Goal: Task Accomplishment & Management: Use online tool/utility

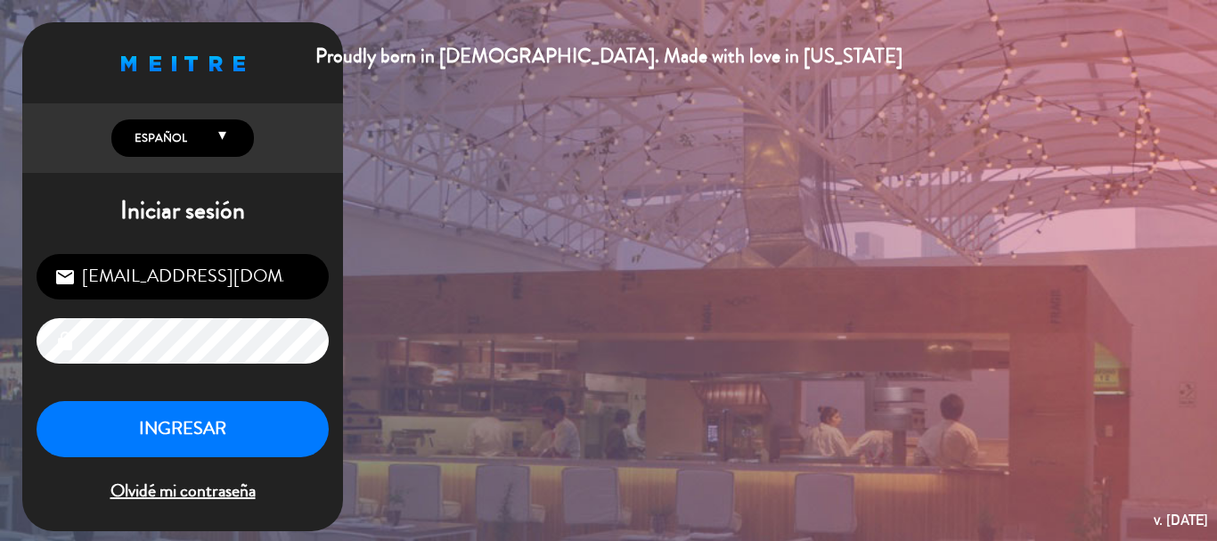
click at [152, 435] on button "INGRESAR" at bounding box center [183, 429] width 292 height 56
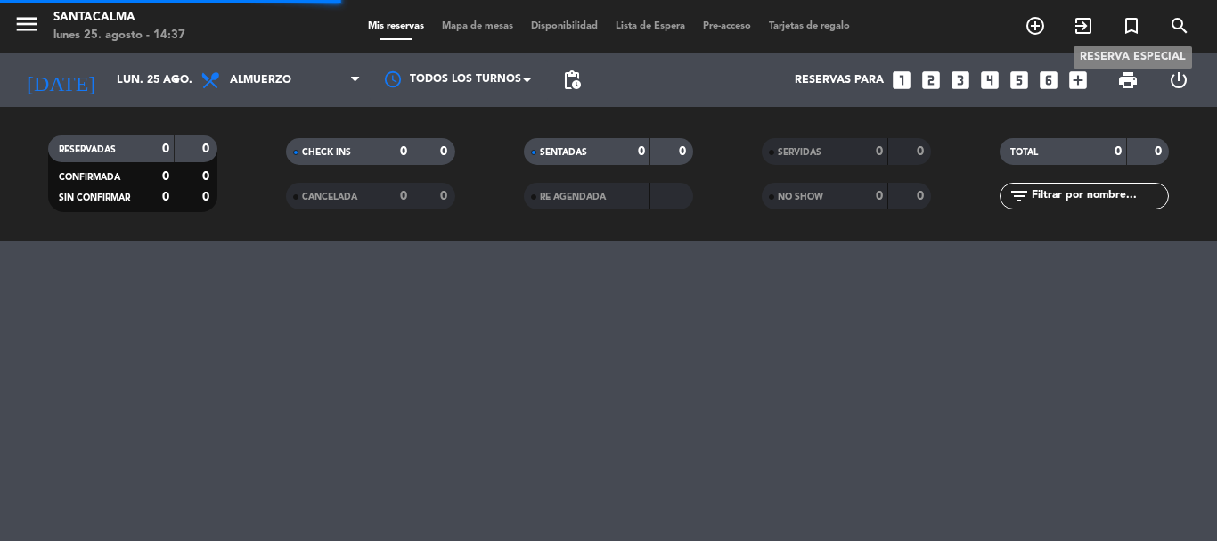
click at [1128, 21] on icon "turned_in_not" at bounding box center [1130, 25] width 21 height 21
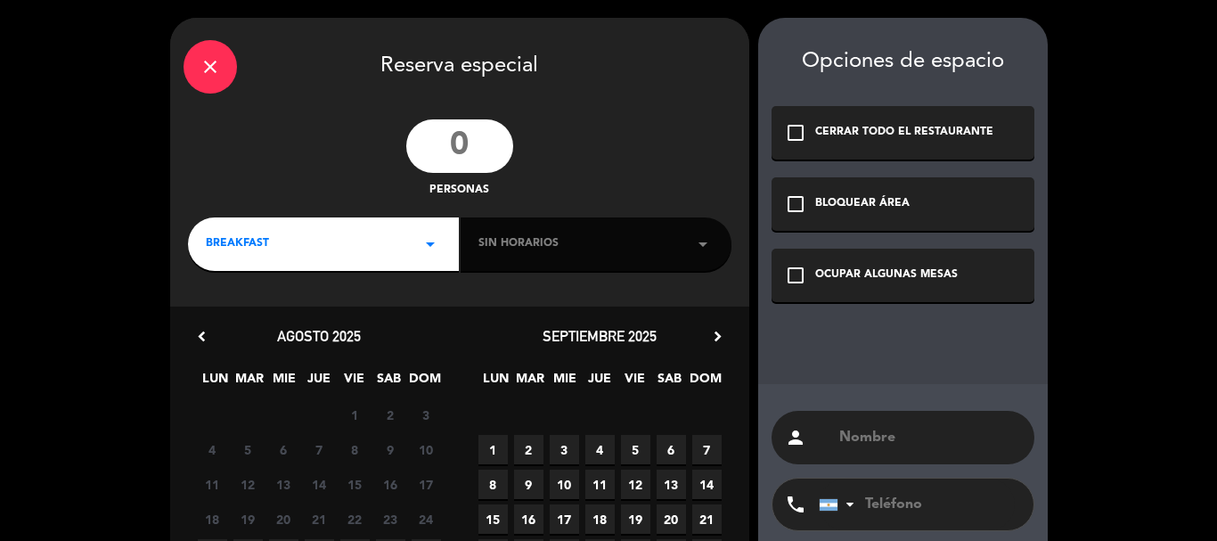
click at [472, 154] on input "number" at bounding box center [459, 145] width 107 height 53
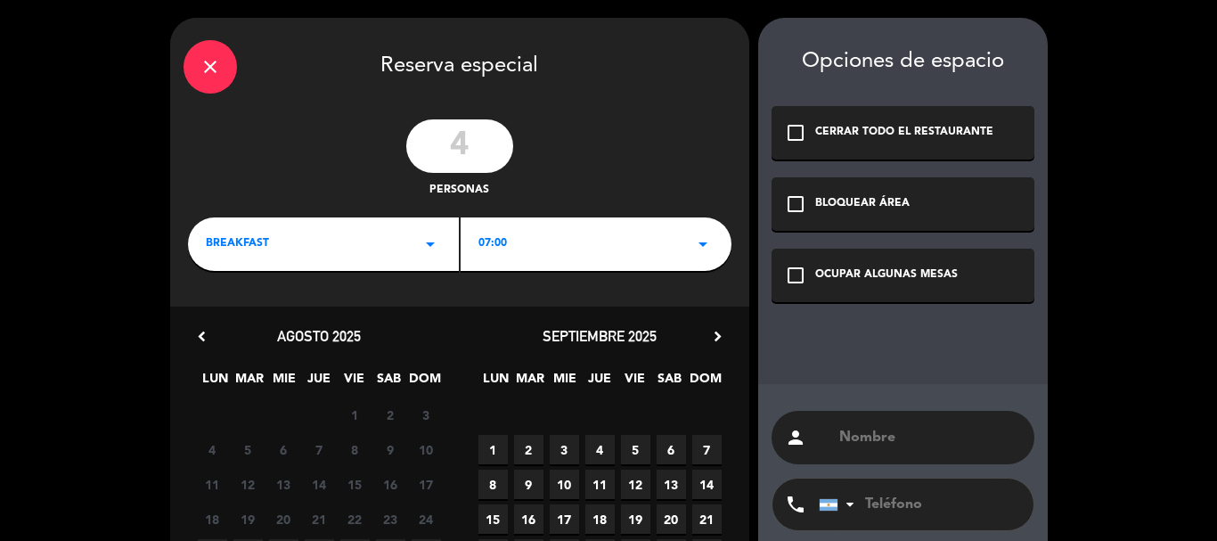
type input "4"
click at [916, 270] on div "OCUPAR ALGUNAS MESAS" at bounding box center [886, 275] width 143 height 18
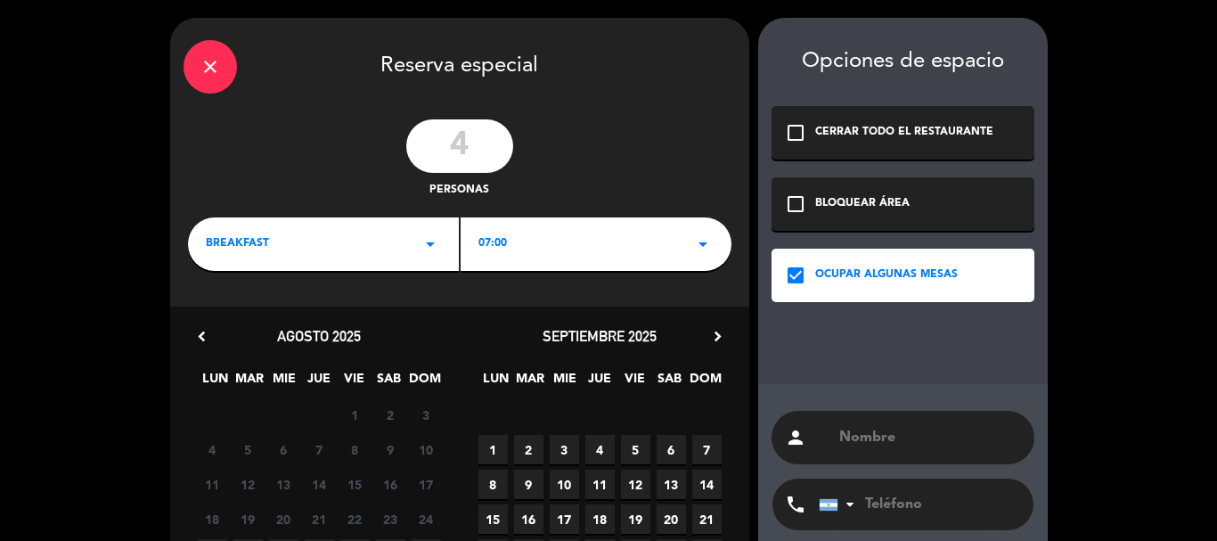
click at [913, 431] on input "text" at bounding box center [928, 437] width 183 height 25
paste input "[PERSON_NAME]"
type input "[PERSON_NAME]"
click at [334, 256] on div "BREAKFAST arrow_drop_down" at bounding box center [323, 243] width 271 height 53
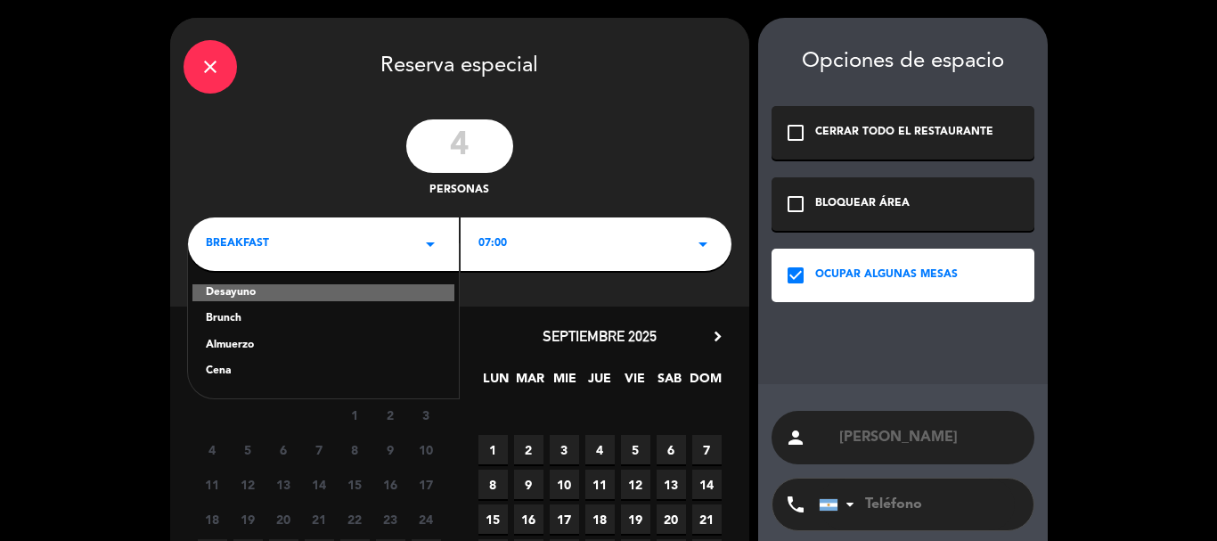
click at [239, 344] on div "Almuerzo" at bounding box center [323, 346] width 235 height 18
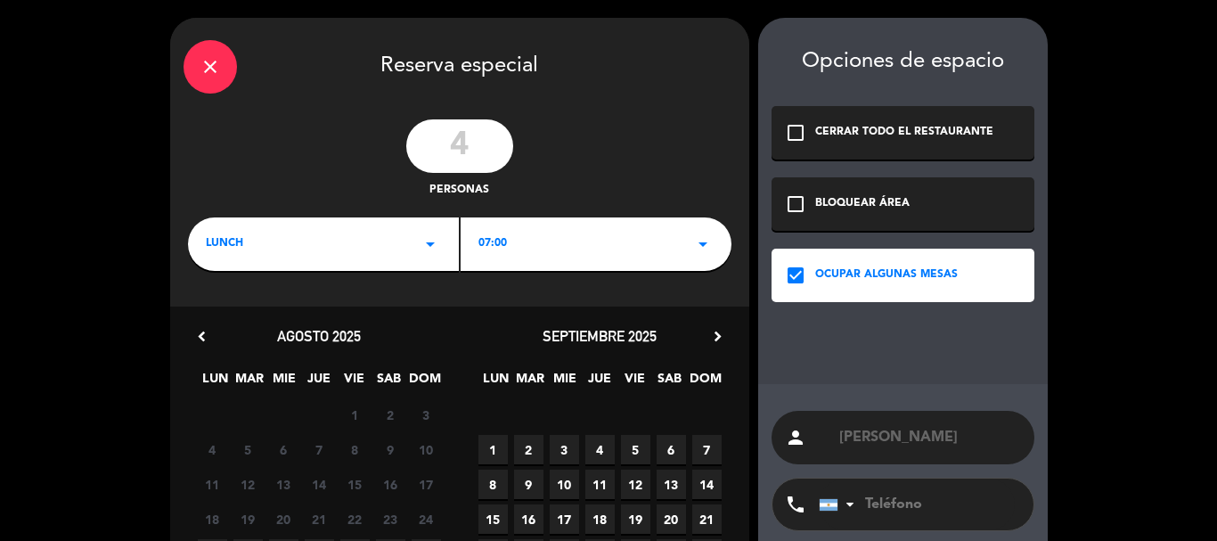
scroll to position [89, 0]
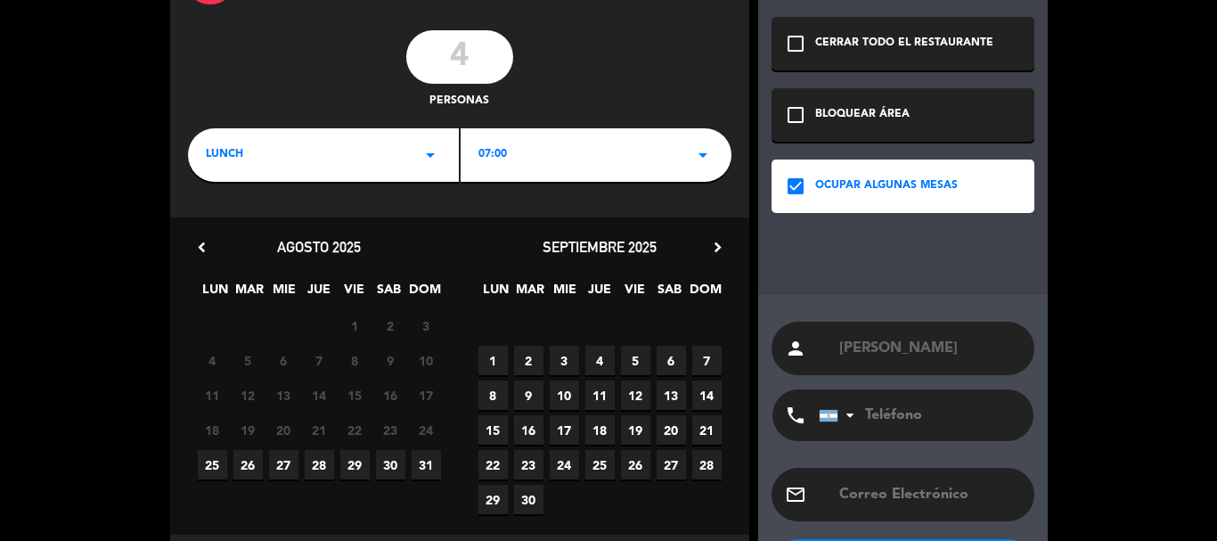
click at [330, 136] on div "lunch arrow_drop_down" at bounding box center [323, 154] width 271 height 53
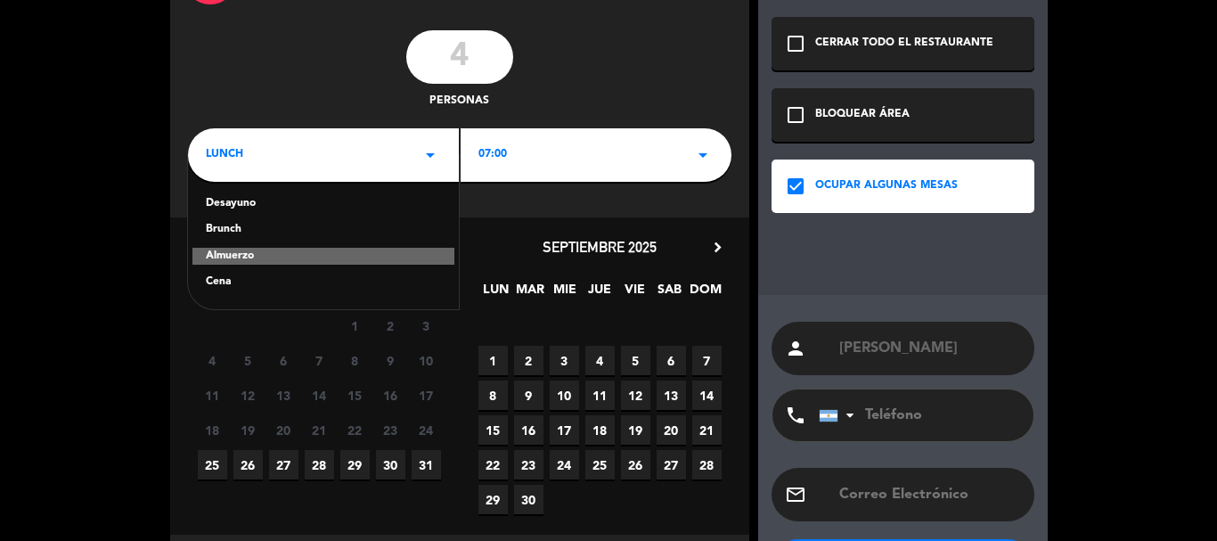
drag, startPoint x: 222, startPoint y: 275, endPoint x: 237, endPoint y: 279, distance: 15.6
click at [222, 274] on div "Cena" at bounding box center [323, 282] width 235 height 18
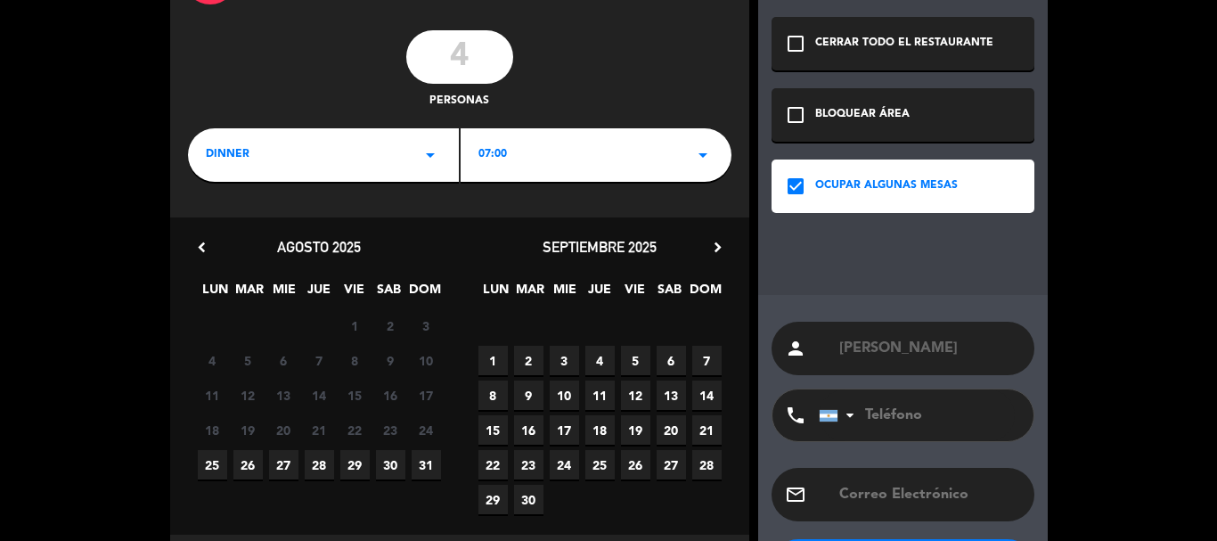
scroll to position [171, 0]
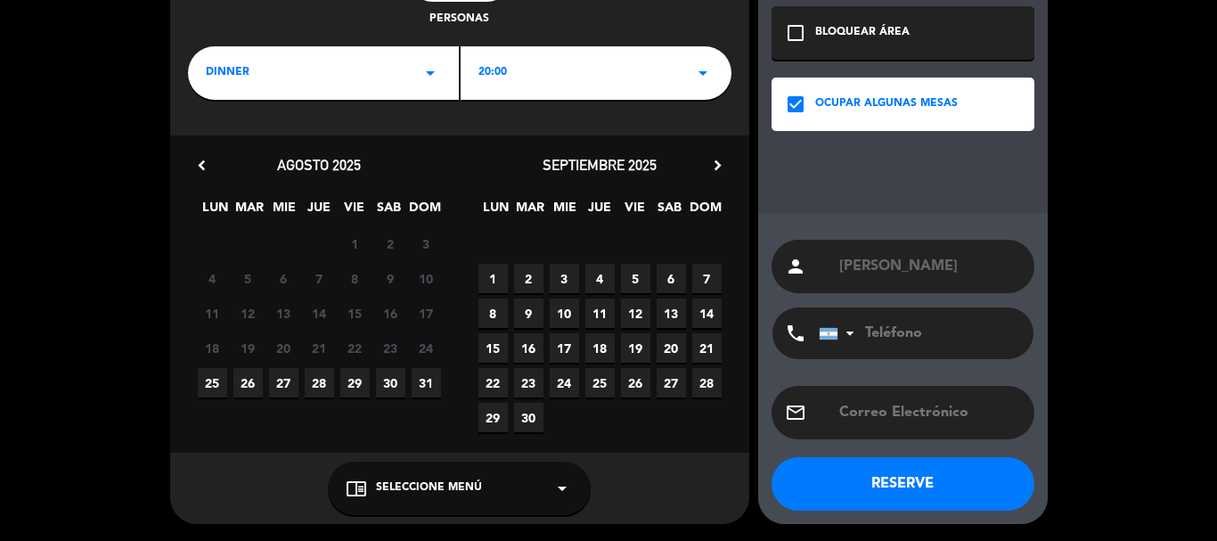
click at [387, 379] on span "30" at bounding box center [390, 382] width 29 height 29
click at [448, 482] on span "Seleccione Menú" at bounding box center [429, 488] width 106 height 18
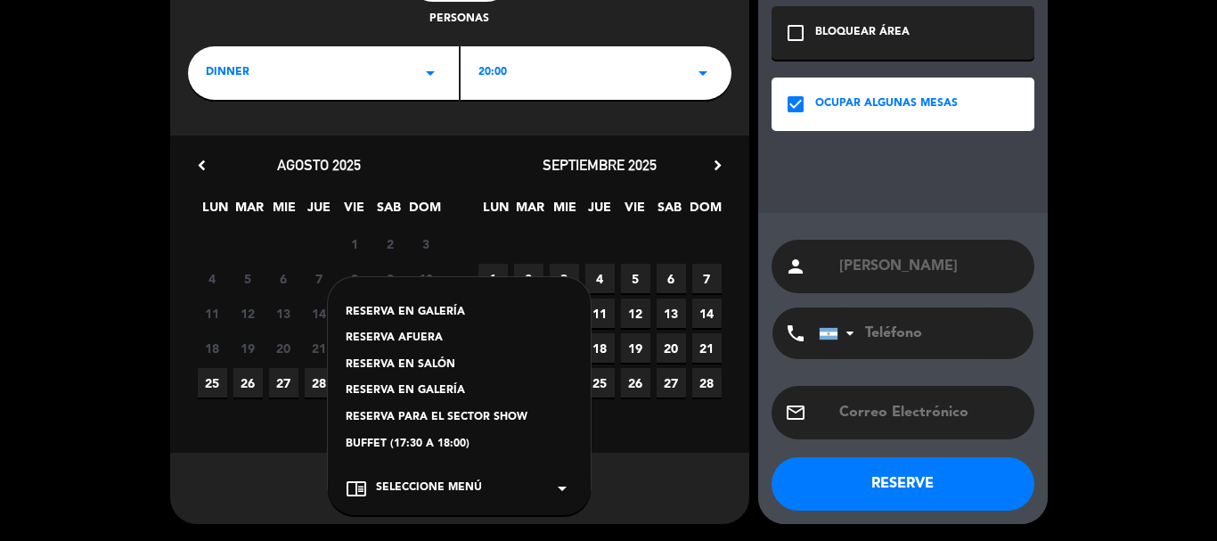
click at [418, 365] on div "RESERVA EN SALÓN" at bounding box center [459, 365] width 227 height 18
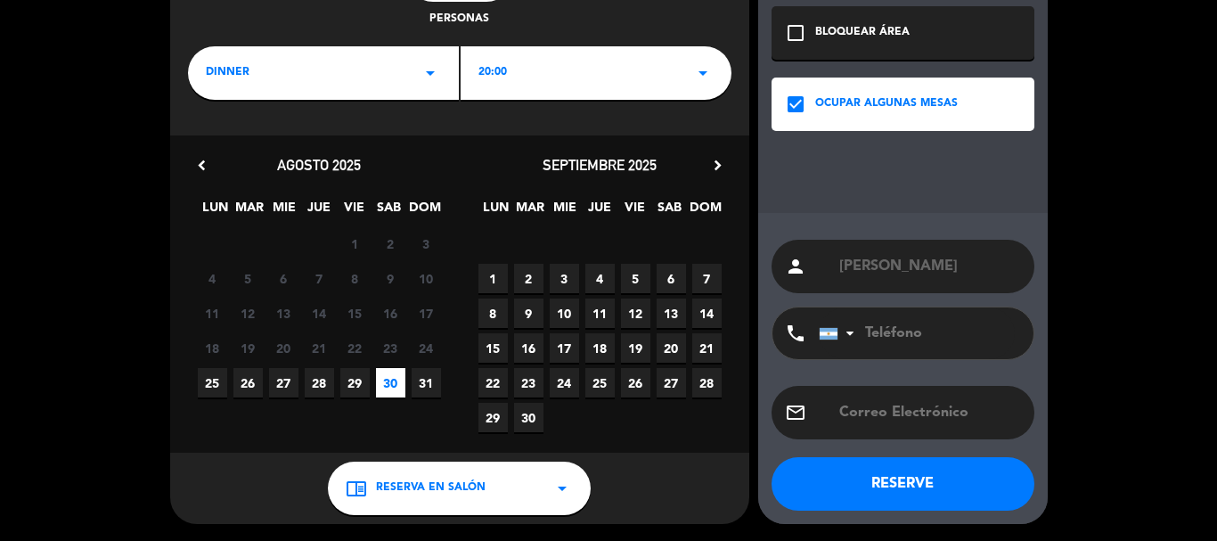
click at [550, 63] on div "20:00 arrow_drop_down" at bounding box center [595, 72] width 271 height 53
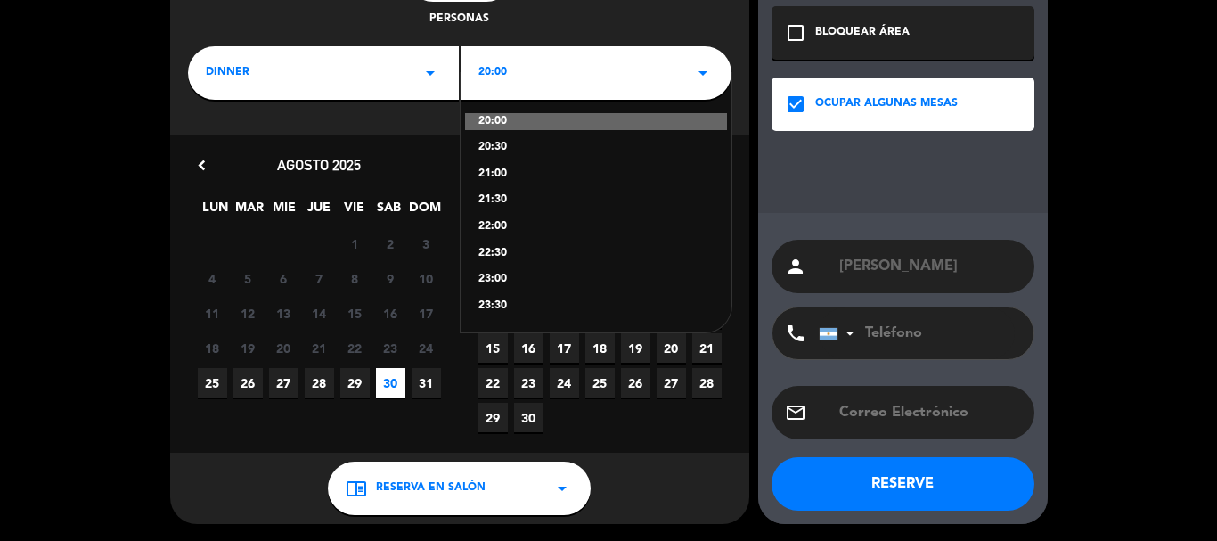
click at [498, 206] on div "21:30" at bounding box center [595, 200] width 235 height 18
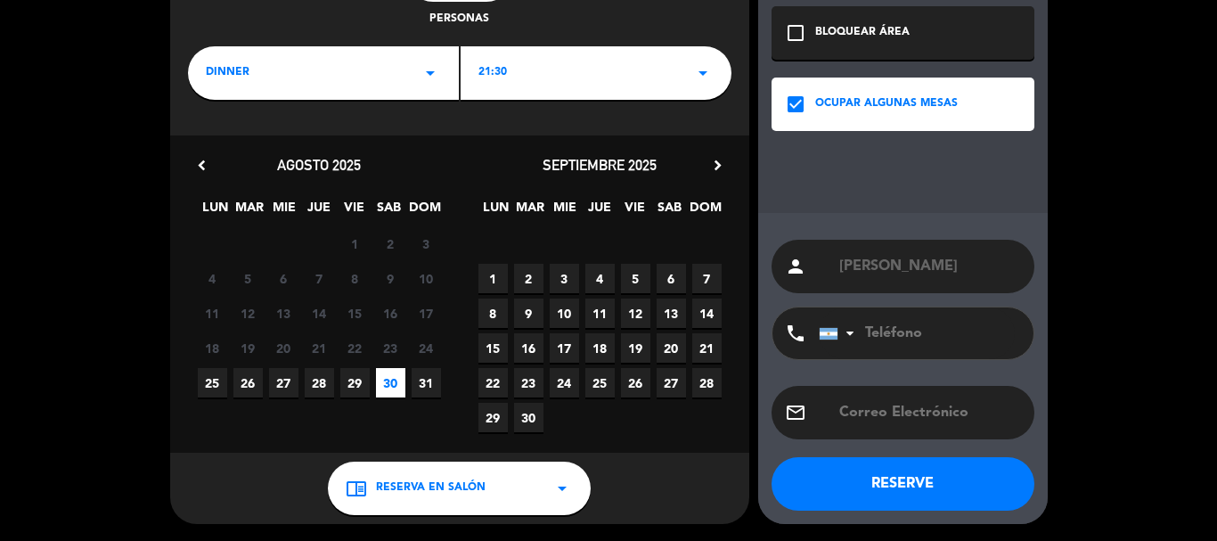
click at [899, 328] on input "tel" at bounding box center [917, 333] width 196 height 52
type input "3513908183"
click at [912, 468] on button "RESERVE" at bounding box center [902, 483] width 263 height 53
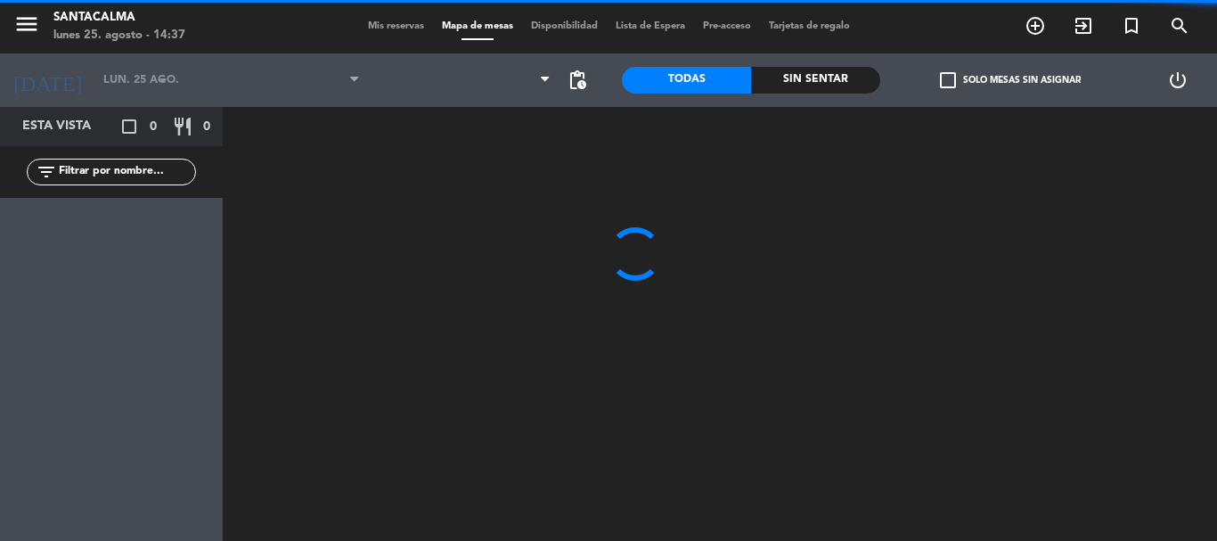
type input "sáb. 30 ago."
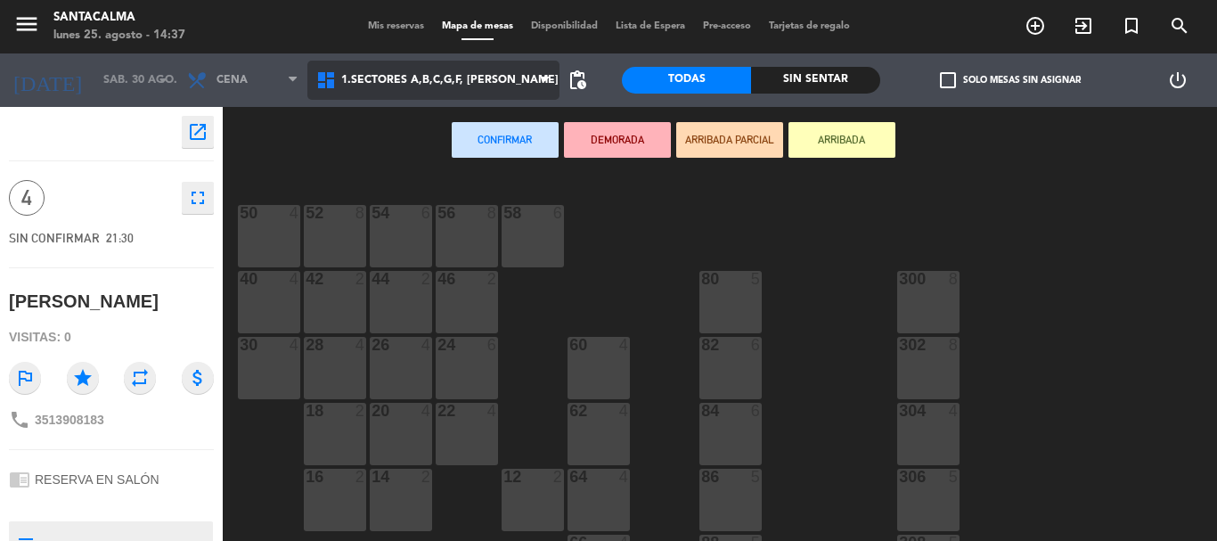
click at [423, 78] on span "1.Sectores A,B,C,G,F, [PERSON_NAME]" at bounding box center [449, 80] width 217 height 12
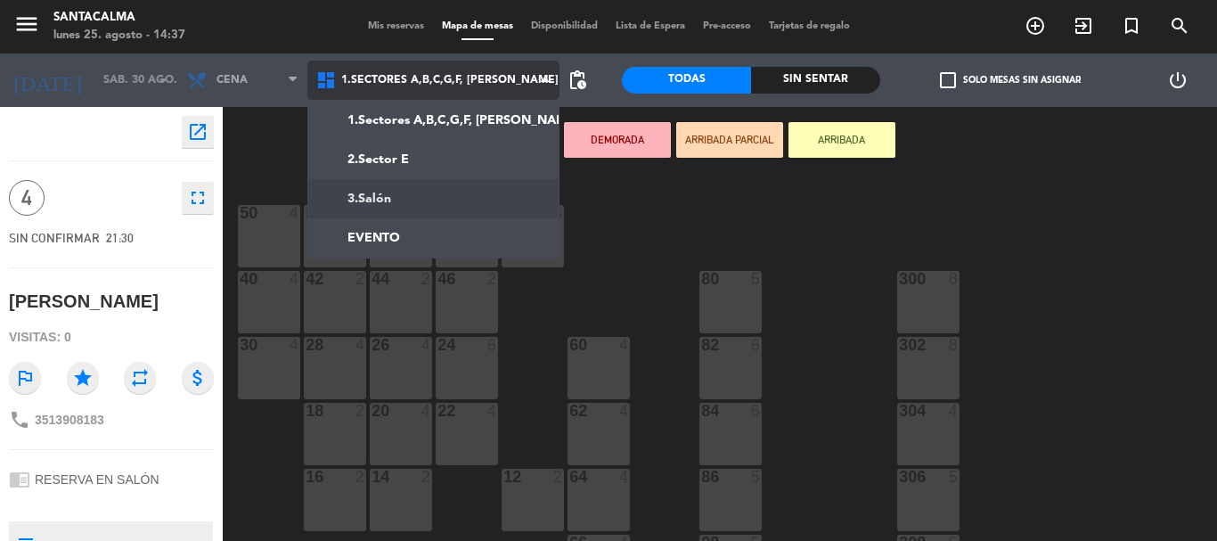
click at [455, 208] on ng-component "menu Santacalma lunes 25. agosto - 14:37 Mis reservas Mapa de mesas Disponibili…" at bounding box center [608, 270] width 1217 height 541
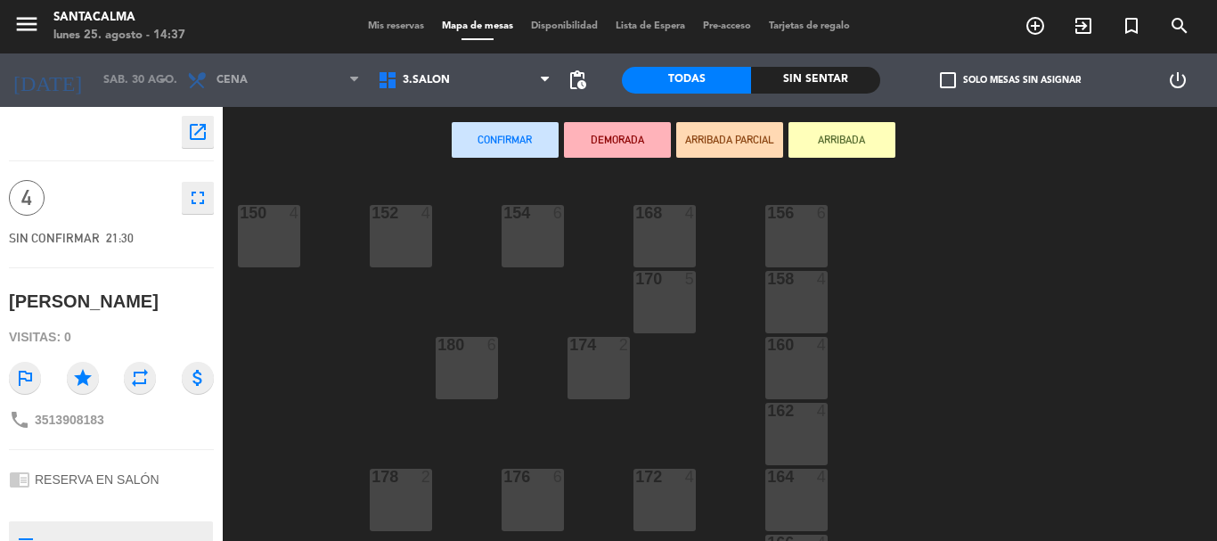
click at [794, 289] on div "158 4" at bounding box center [796, 302] width 62 height 62
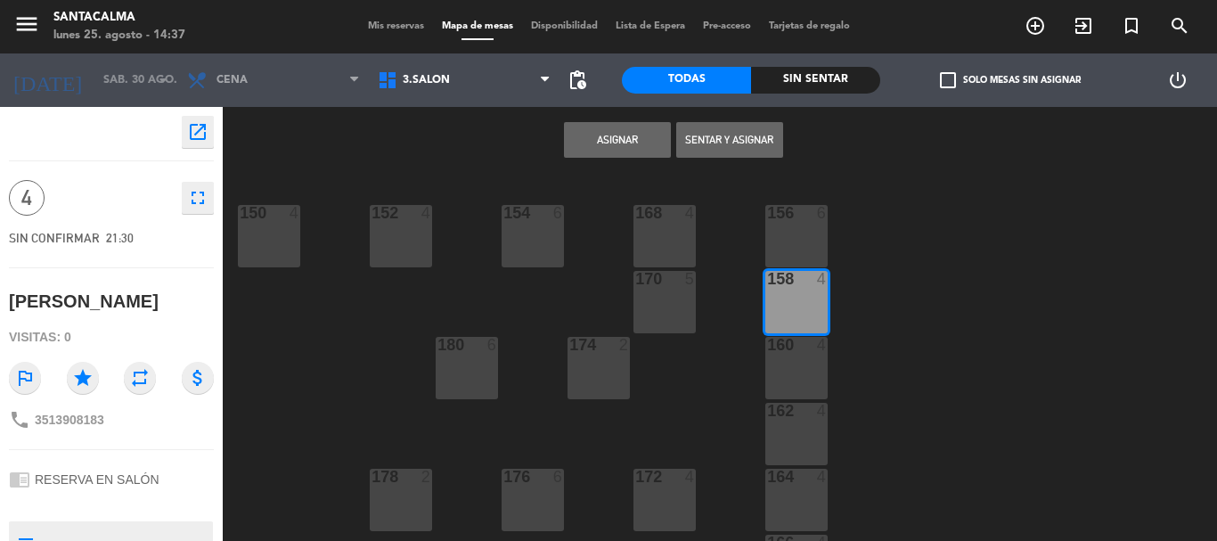
click at [623, 140] on button "Asignar" at bounding box center [617, 140] width 107 height 36
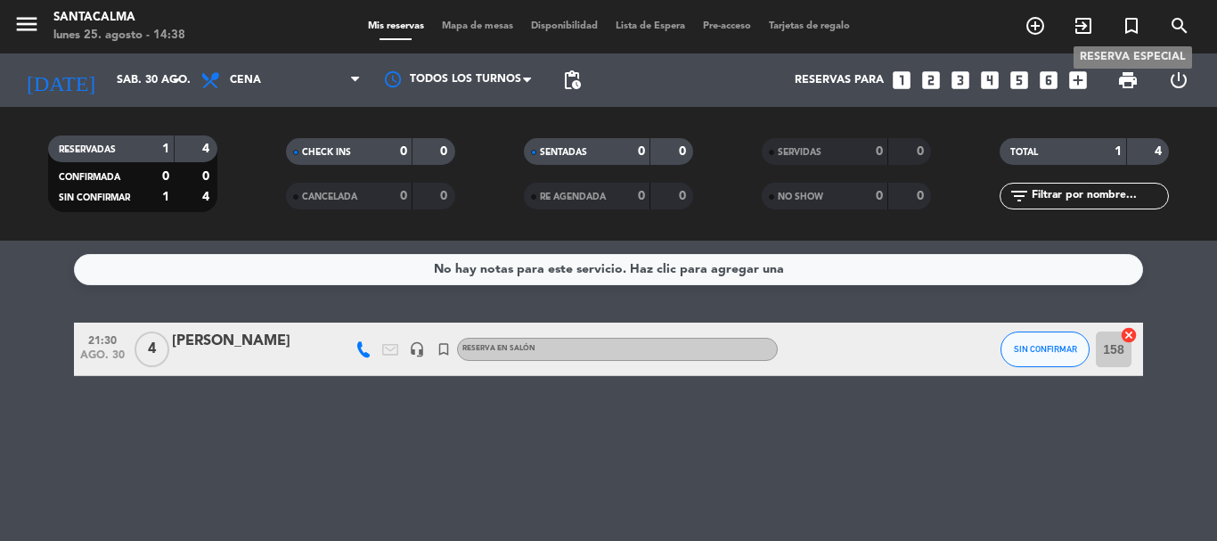
click at [1133, 17] on icon "turned_in_not" at bounding box center [1130, 25] width 21 height 21
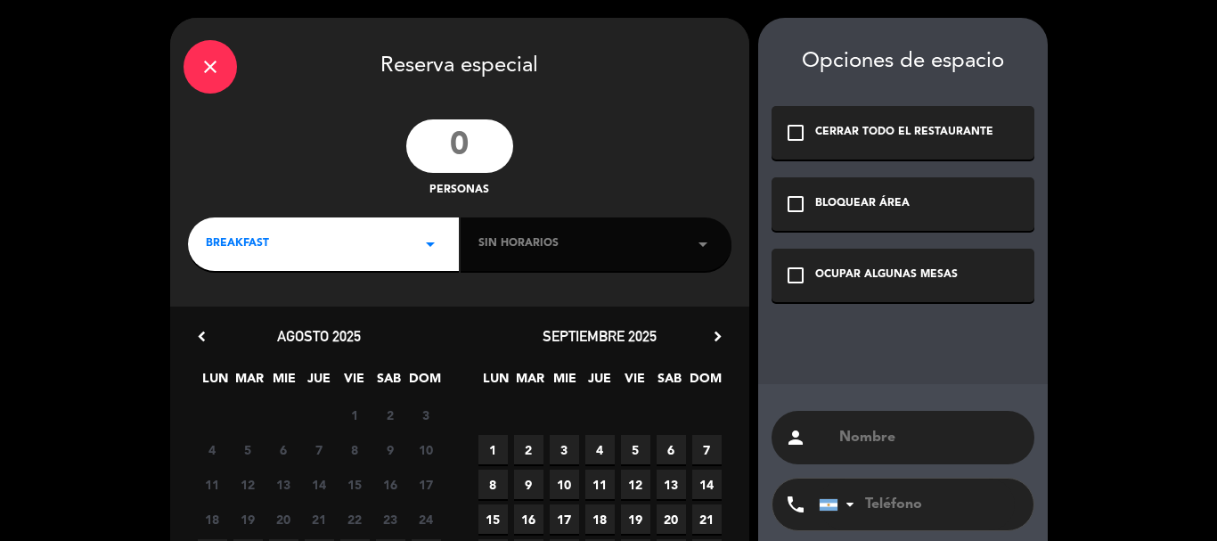
click at [448, 141] on input "number" at bounding box center [459, 145] width 107 height 53
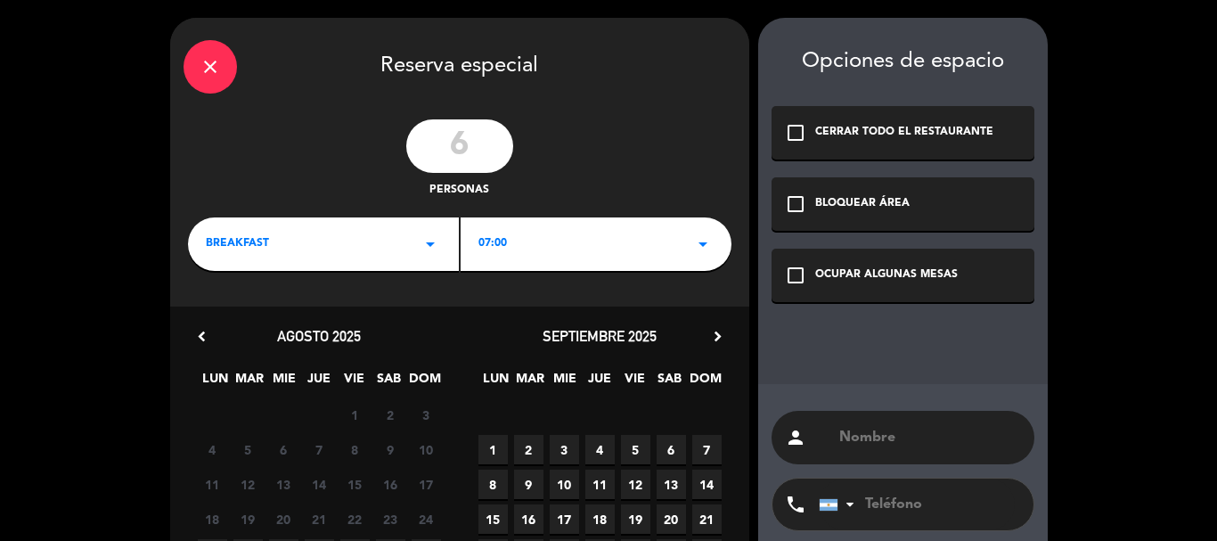
type input "6"
click at [983, 295] on div "check_box_outline_blank OCUPAR ALGUNAS MESAS" at bounding box center [902, 274] width 263 height 53
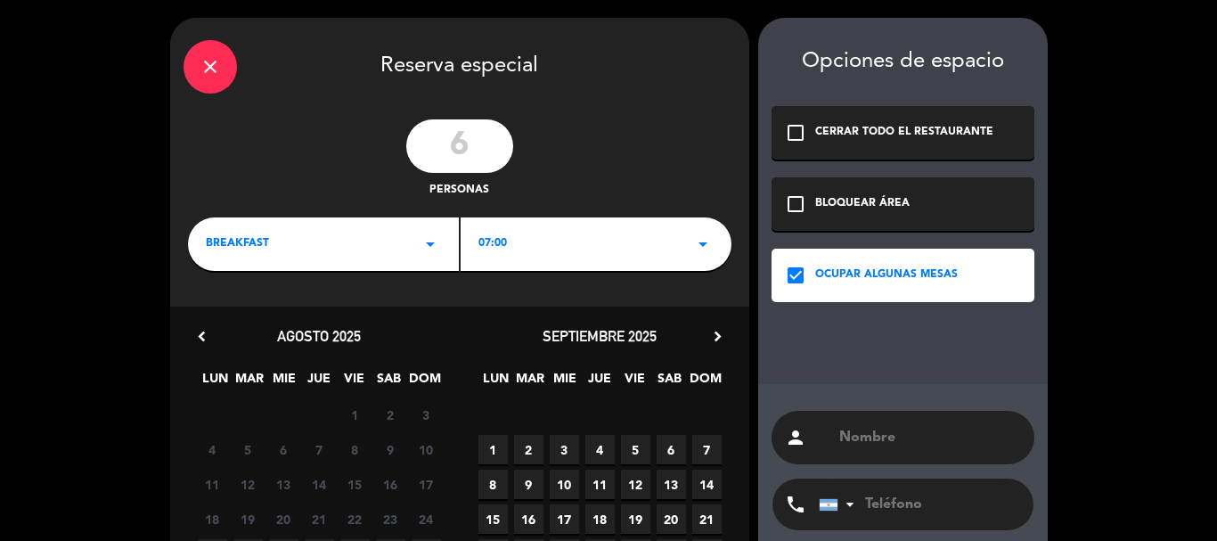
click at [907, 436] on input "text" at bounding box center [928, 437] width 183 height 25
paste input "[PERSON_NAME]"
type input "[PERSON_NAME]"
click at [218, 257] on div "BREAKFAST arrow_drop_down" at bounding box center [323, 243] width 271 height 53
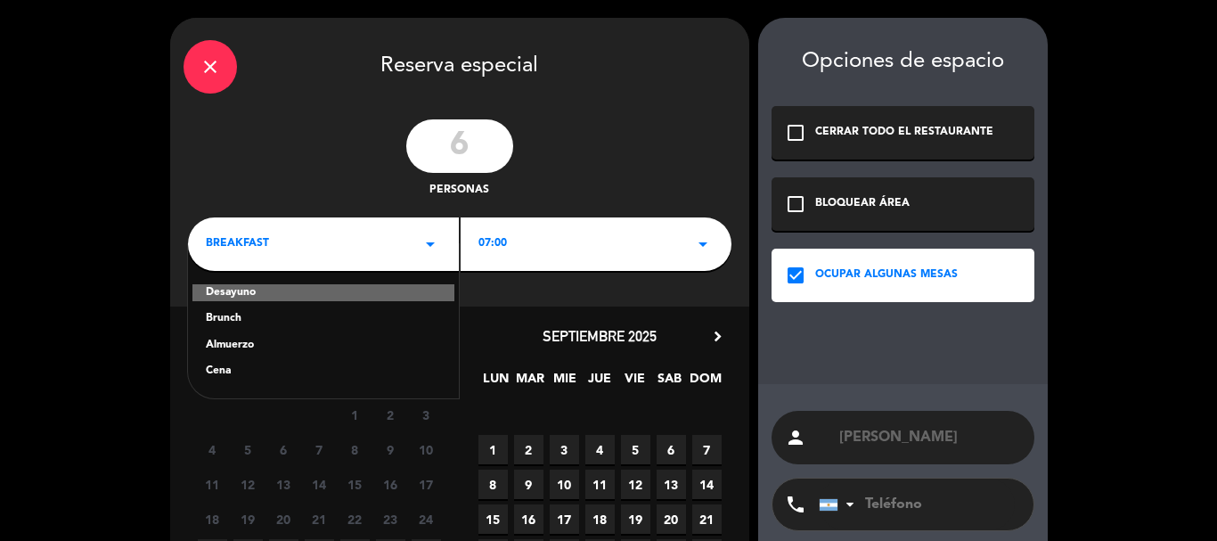
click at [238, 345] on div "Almuerzo" at bounding box center [323, 346] width 235 height 18
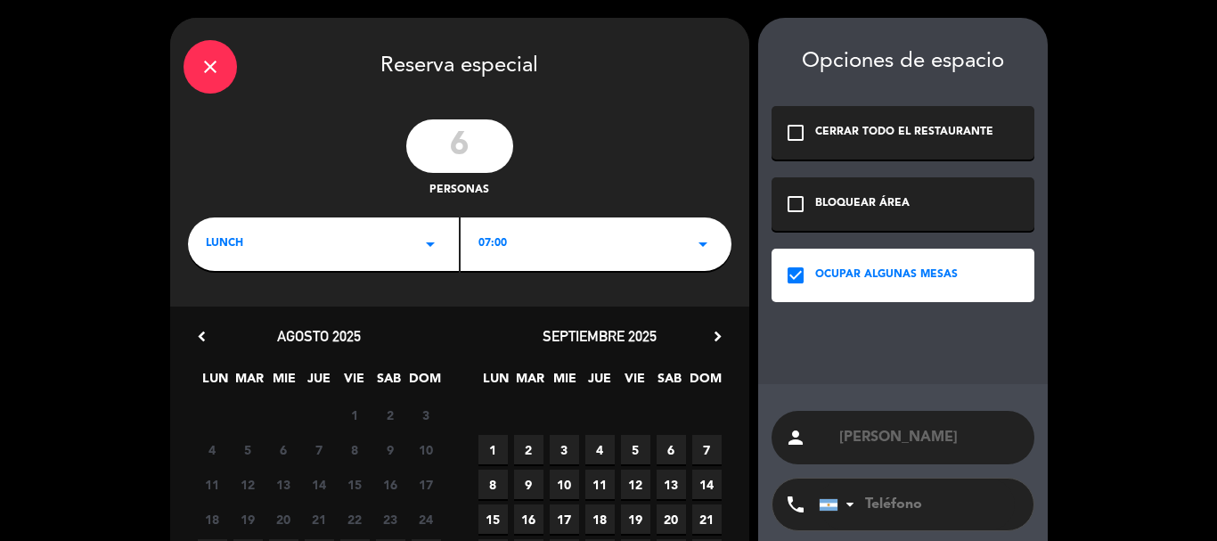
scroll to position [171, 0]
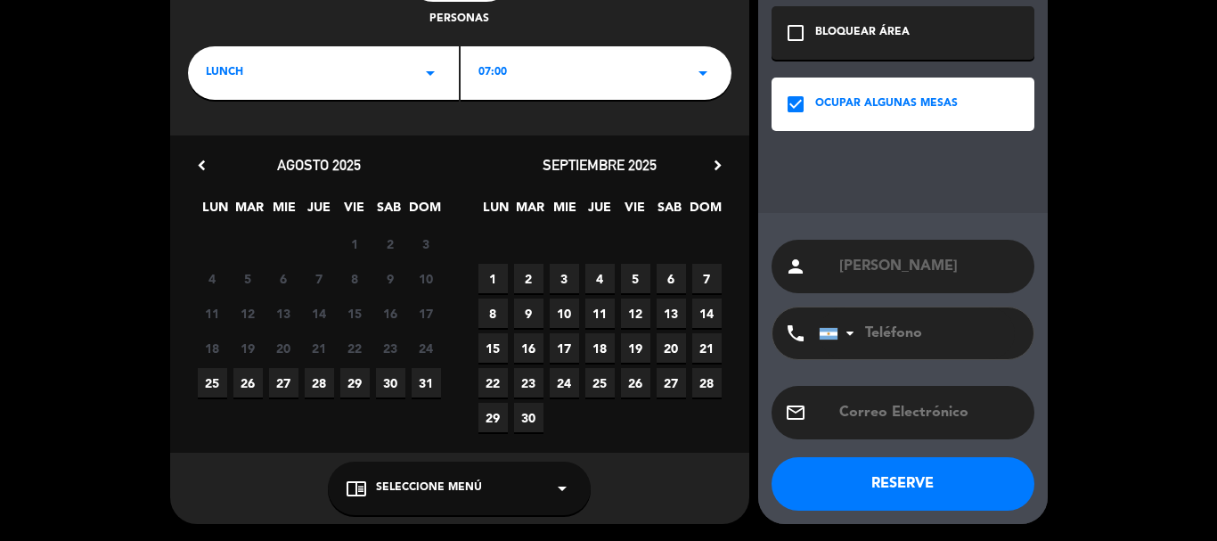
click at [428, 381] on span "31" at bounding box center [425, 382] width 29 height 29
click at [455, 487] on span "Seleccione Menú" at bounding box center [429, 488] width 106 height 18
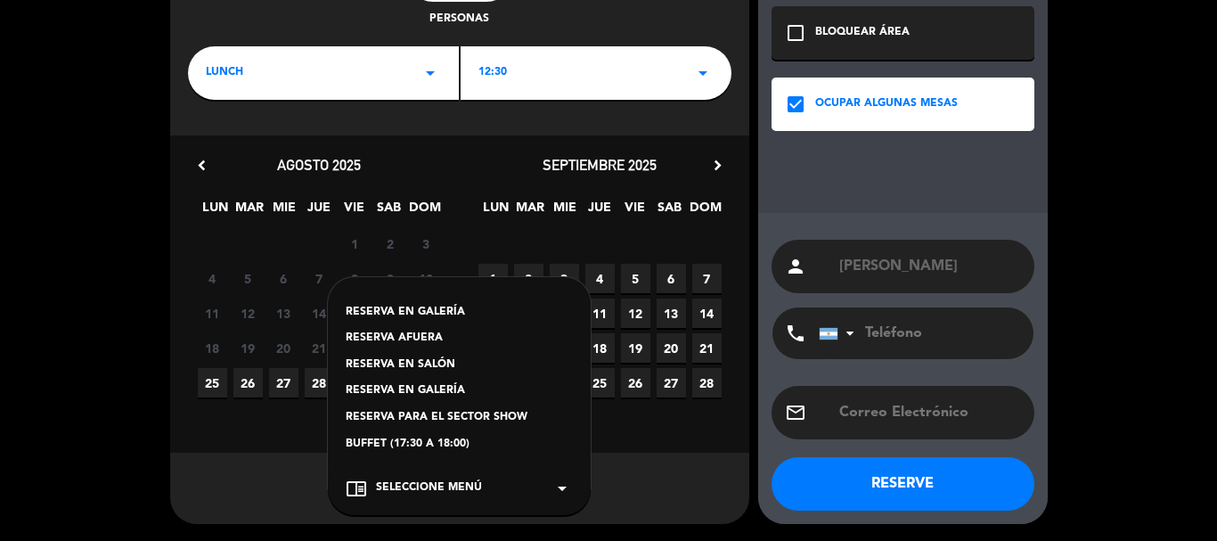
click at [431, 364] on div "RESERVA EN SALÓN" at bounding box center [459, 365] width 227 height 18
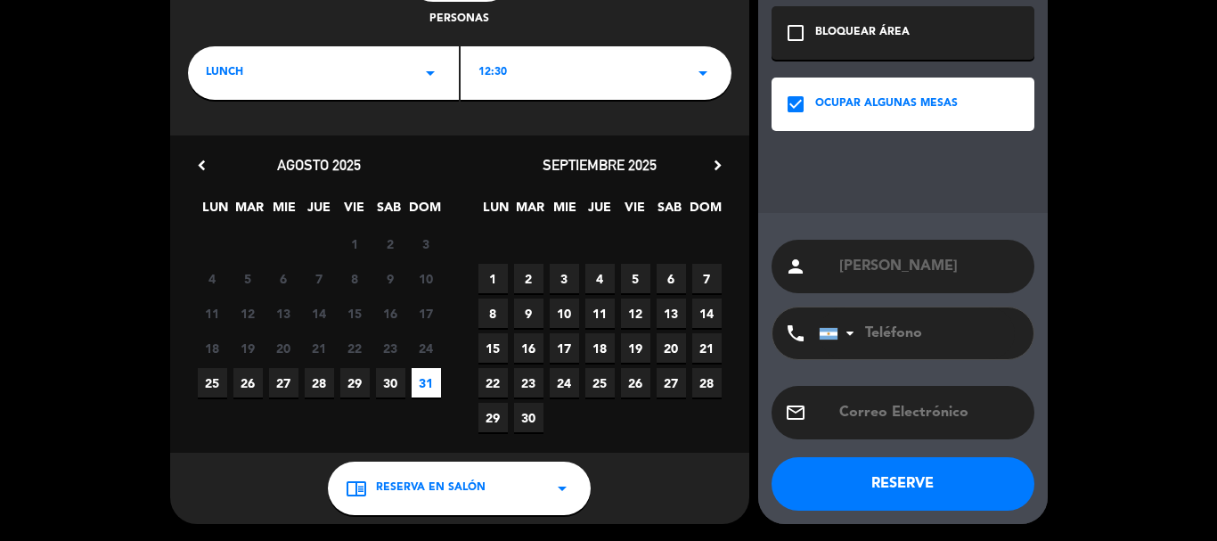
click at [597, 77] on div "12:30 arrow_drop_down" at bounding box center [595, 72] width 271 height 53
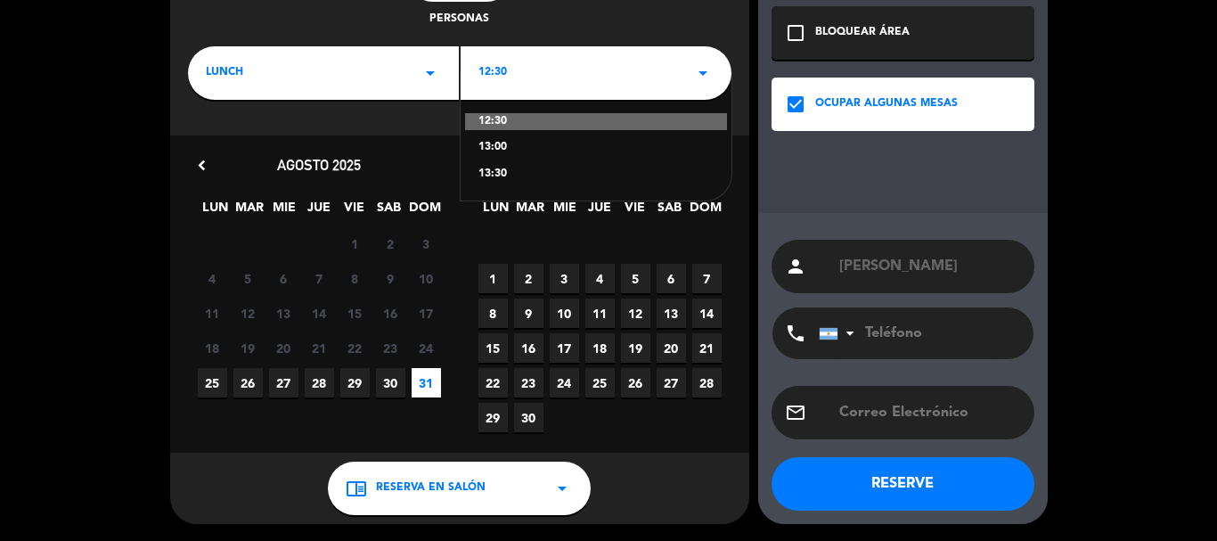
click at [492, 153] on div "13:00" at bounding box center [595, 148] width 235 height 18
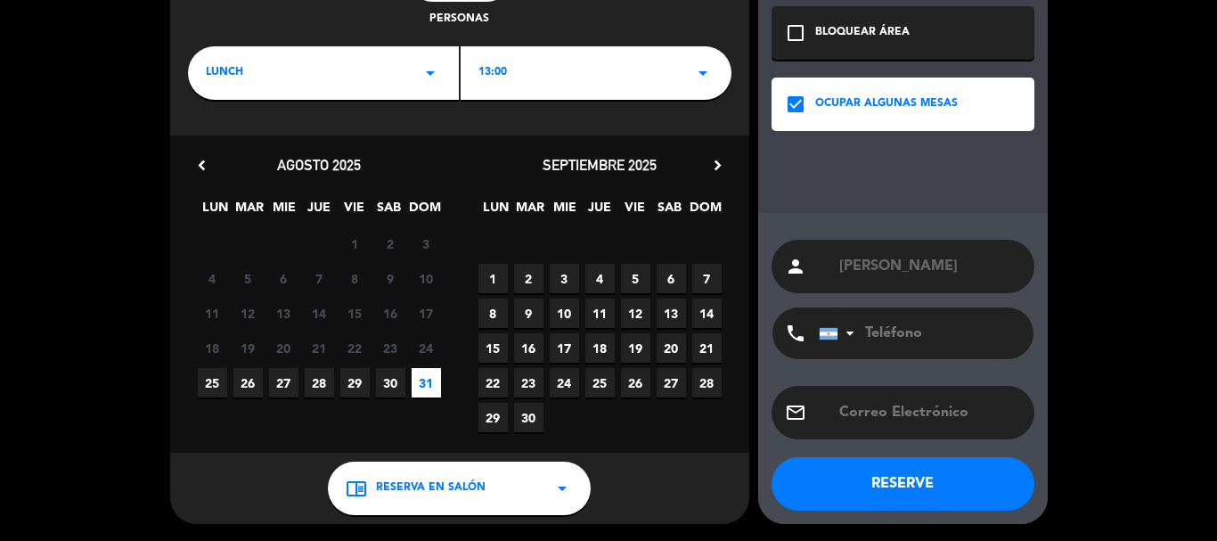
click at [924, 326] on input "tel" at bounding box center [917, 333] width 196 height 52
type input "3513908183"
click at [884, 475] on button "RESERVE" at bounding box center [902, 483] width 263 height 53
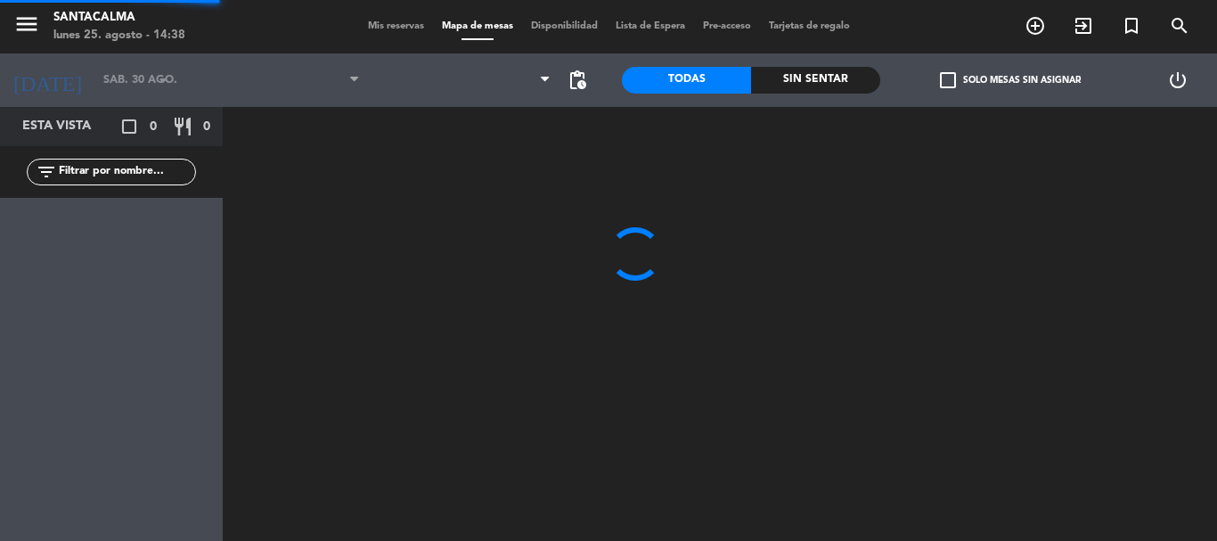
type input "dom. 31 ago."
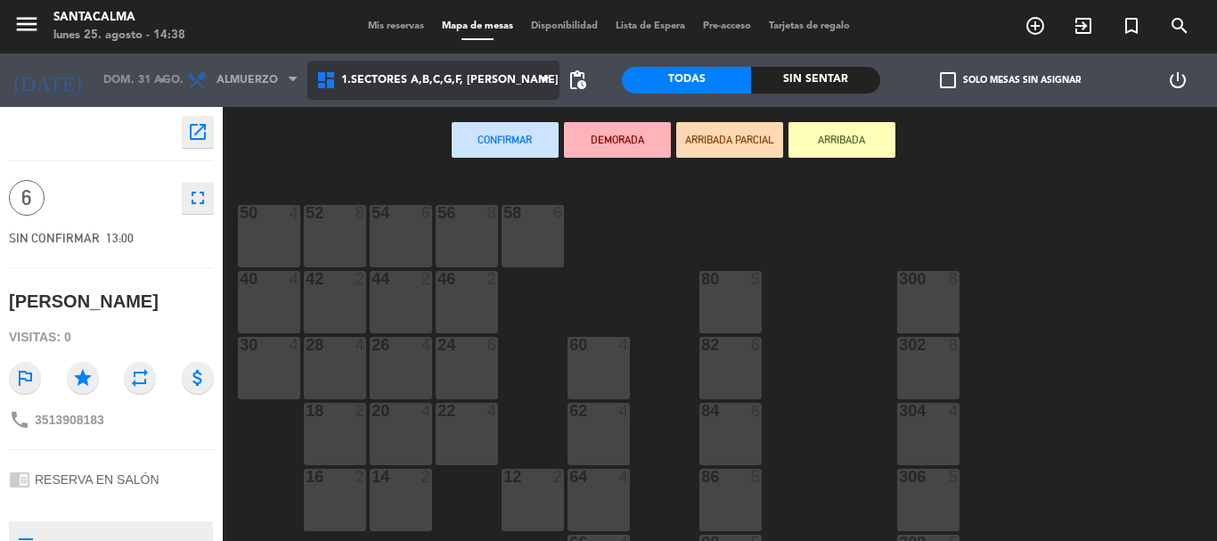
click at [458, 86] on span "1.Sectores A,B,C,G,F, [PERSON_NAME]" at bounding box center [433, 80] width 252 height 39
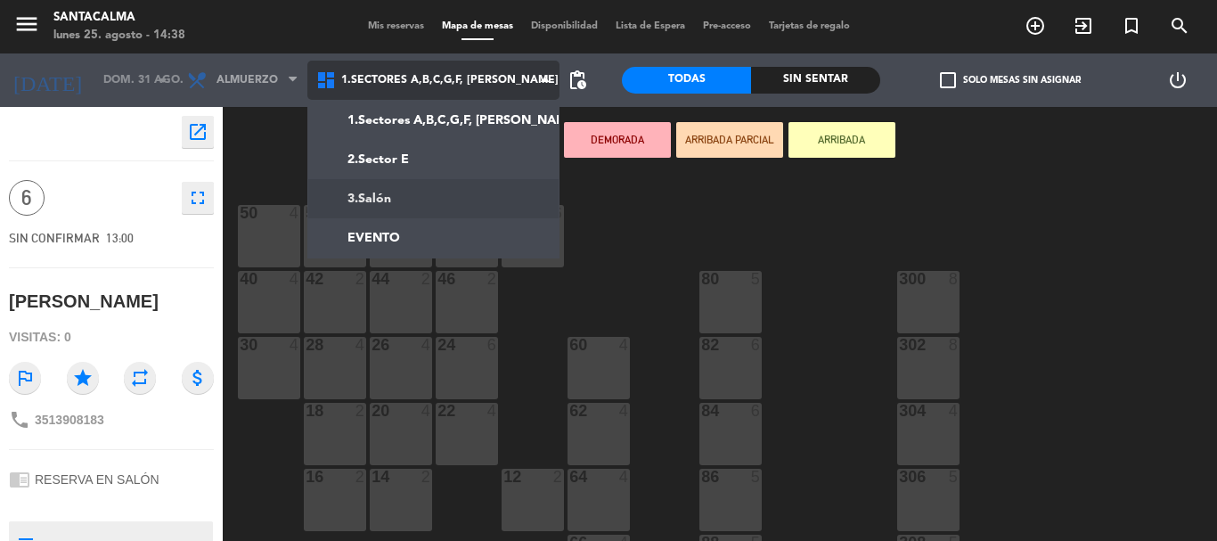
click at [452, 196] on ng-component "menu Santacalma lunes 25. agosto - 14:38 Mis reservas Mapa de mesas Disponibili…" at bounding box center [608, 270] width 1217 height 541
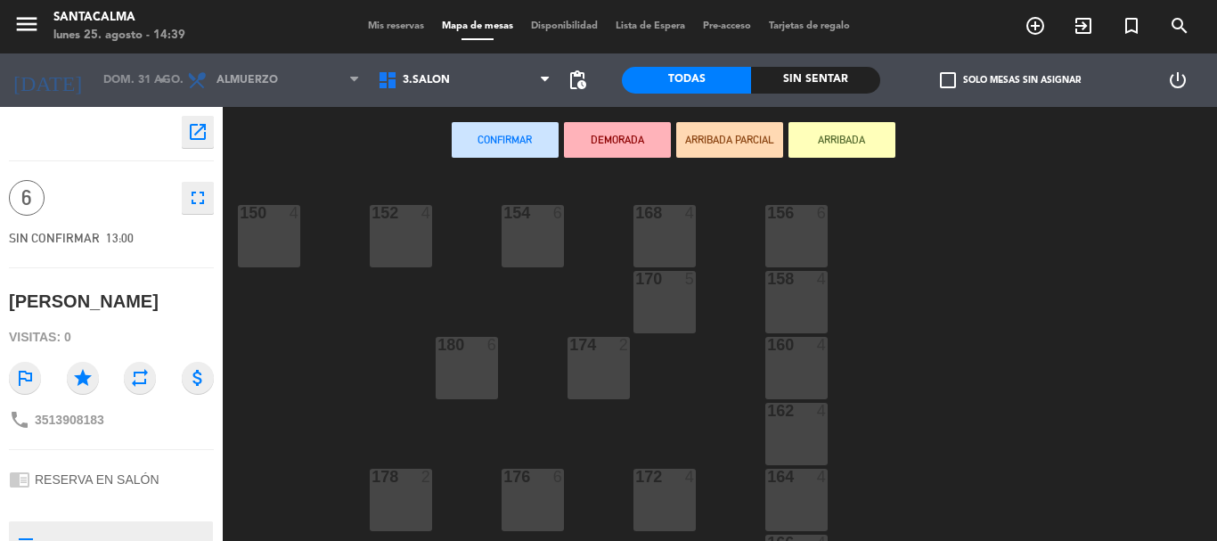
click at [788, 245] on div "156 6" at bounding box center [796, 236] width 62 height 62
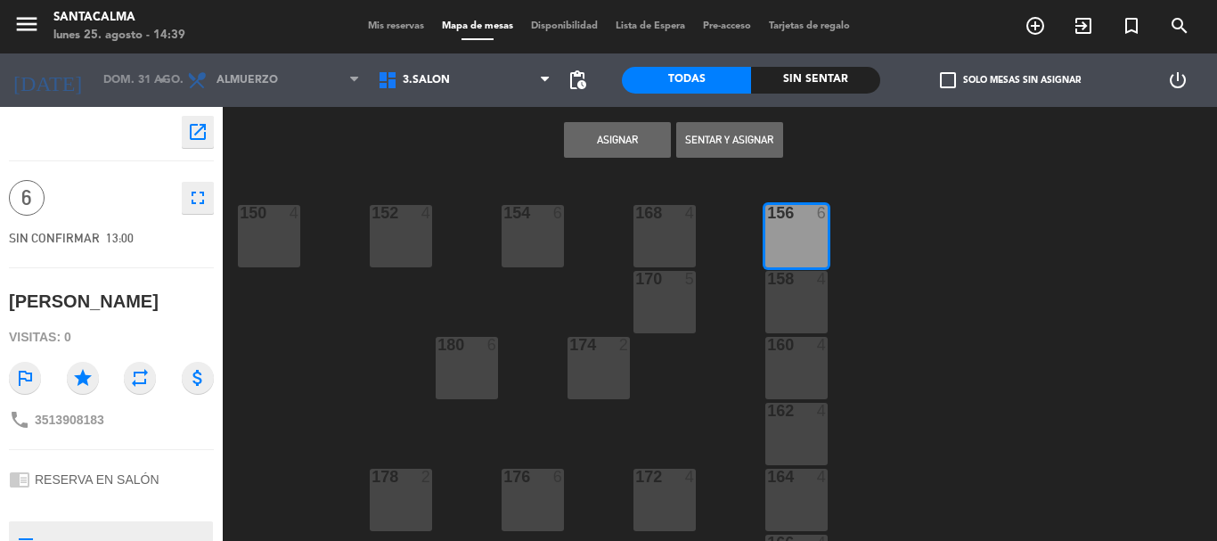
click at [609, 122] on button "Asignar" at bounding box center [617, 140] width 107 height 36
